Goal: Navigation & Orientation: Find specific page/section

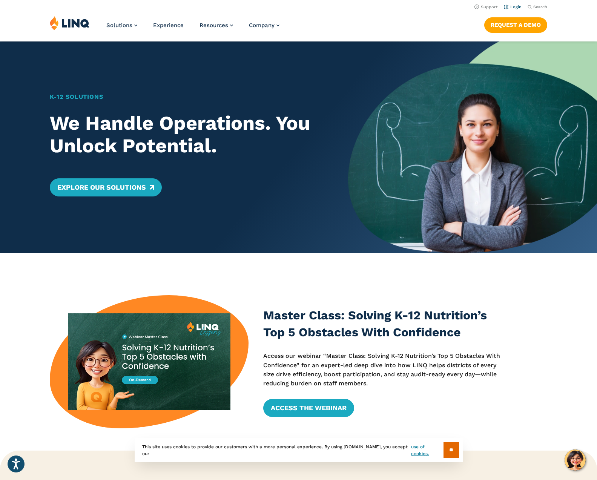
click at [518, 8] on link "Login" at bounding box center [513, 7] width 18 height 5
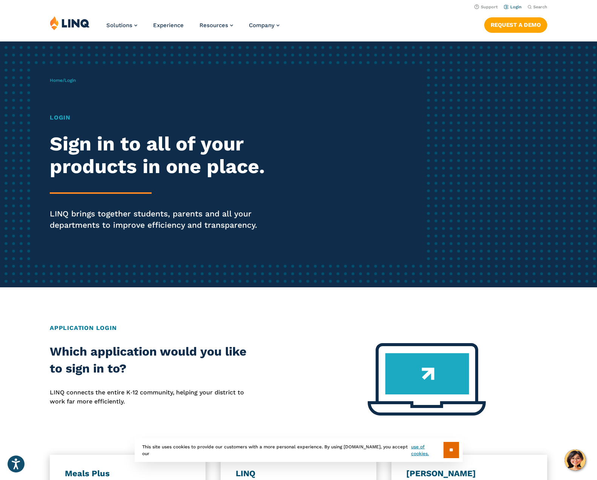
click at [516, 6] on link "Login" at bounding box center [513, 7] width 18 height 5
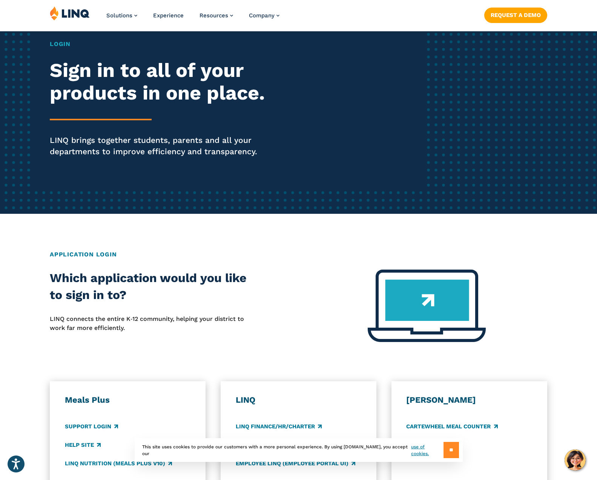
click at [449, 449] on input "**" at bounding box center [451, 450] width 15 height 16
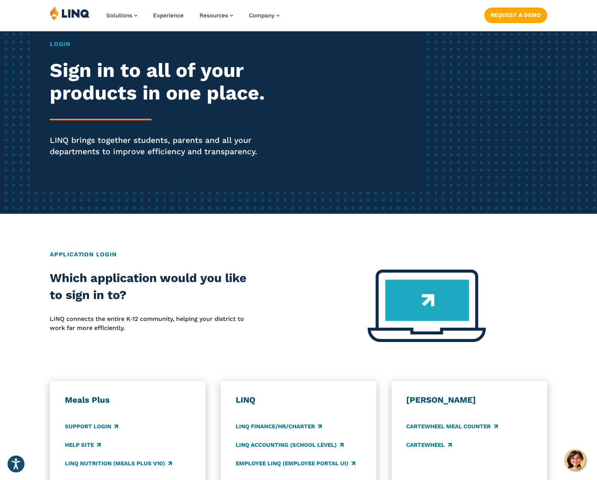
scroll to position [0, 0]
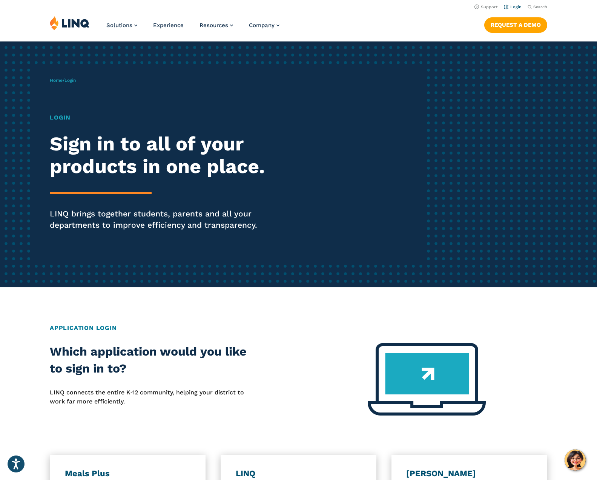
click at [516, 6] on link "Login" at bounding box center [513, 7] width 18 height 5
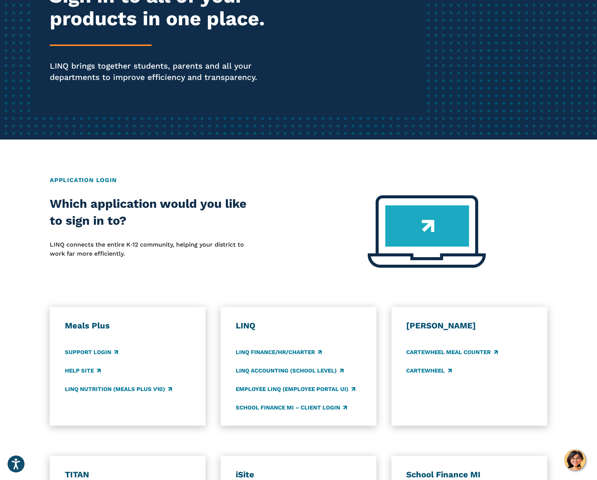
scroll to position [237, 0]
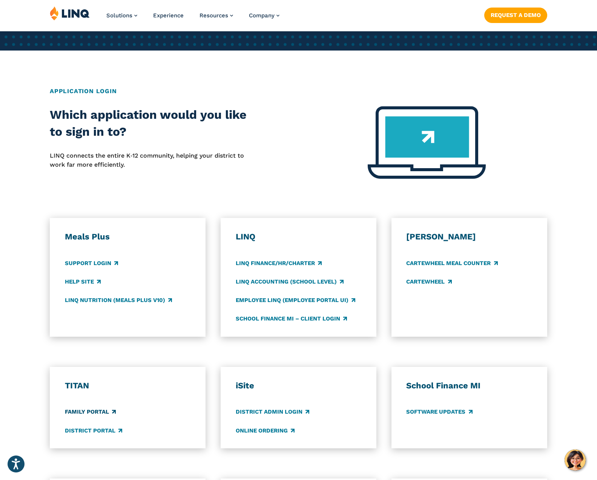
click at [101, 410] on link "Family Portal" at bounding box center [90, 412] width 51 height 8
